Goal: Information Seeking & Learning: Check status

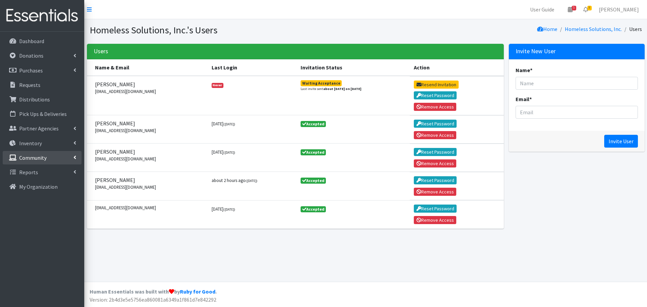
click at [40, 156] on p "Community" at bounding box center [32, 157] width 27 height 7
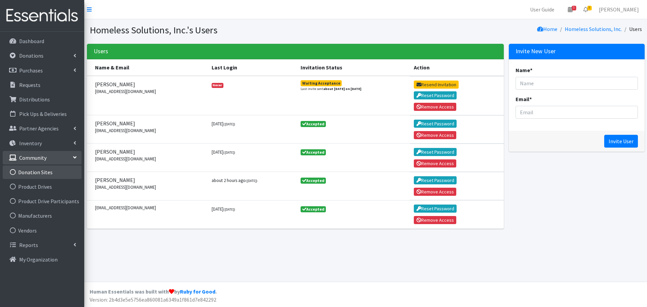
click at [48, 171] on link "Donation Sites" at bounding box center [42, 171] width 79 height 13
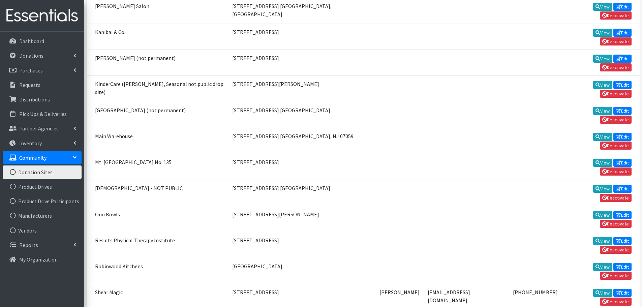
scroll to position [203, 0]
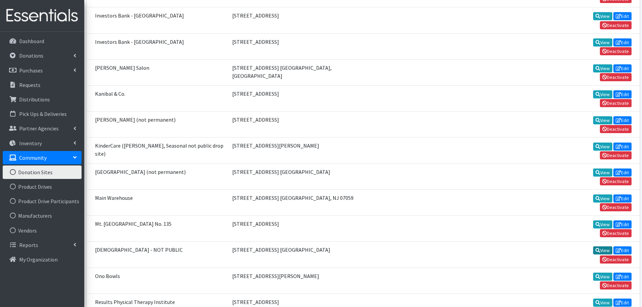
click at [593, 246] on link "View" at bounding box center [602, 250] width 19 height 8
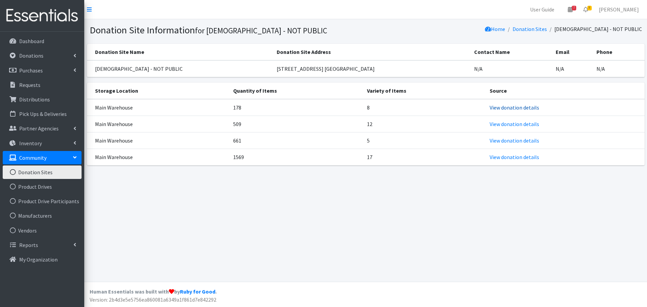
click at [490, 111] on link "View donation details" at bounding box center [515, 107] width 50 height 7
click at [524, 160] on link "View donation details" at bounding box center [515, 157] width 50 height 7
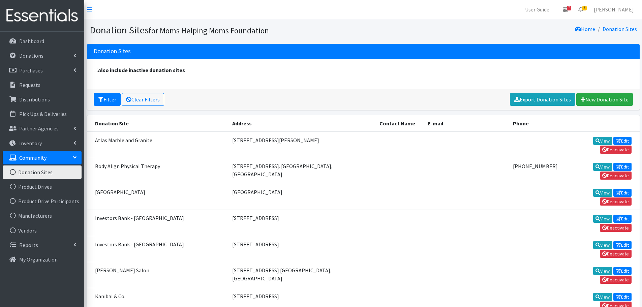
scroll to position [34, 0]
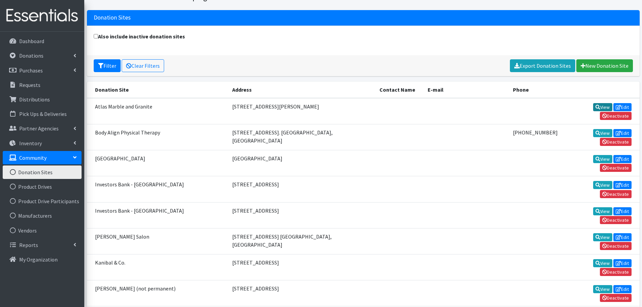
click at [593, 107] on link "View" at bounding box center [602, 107] width 19 height 8
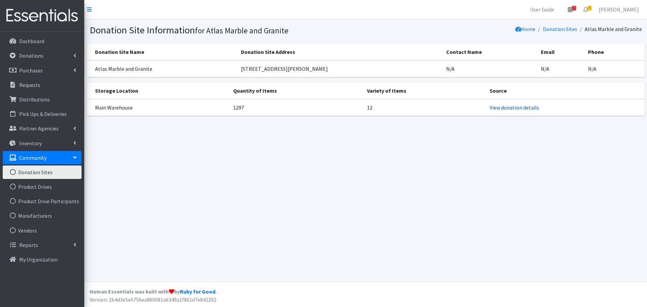
click at [508, 108] on link "View donation details" at bounding box center [515, 107] width 50 height 7
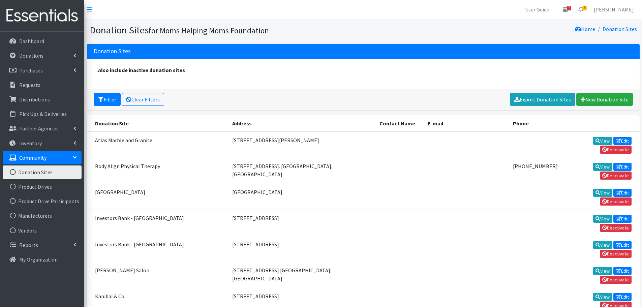
scroll to position [34, 0]
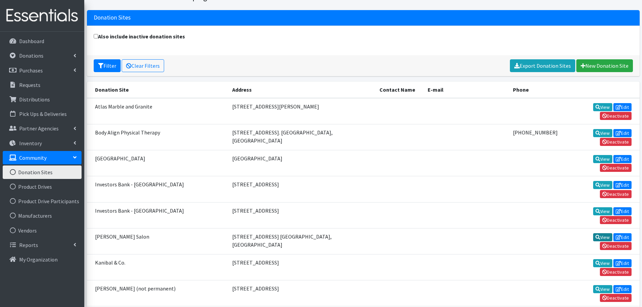
click at [593, 233] on link "View" at bounding box center [602, 237] width 19 height 8
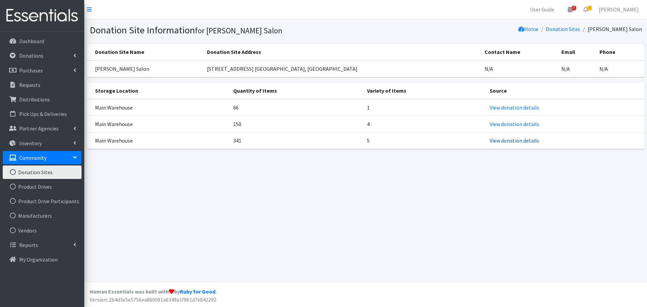
click at [497, 141] on link "View donation details" at bounding box center [515, 140] width 50 height 7
